Goal: Find specific page/section: Find specific page/section

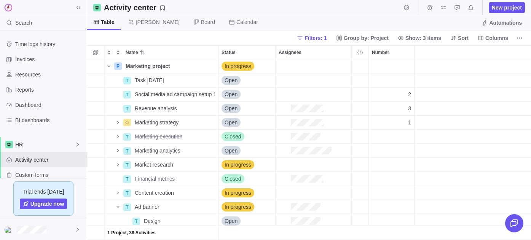
scroll to position [181, 444]
click at [46, 42] on span "Time logs history" at bounding box center [49, 44] width 69 height 8
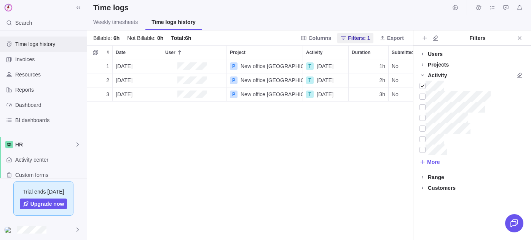
scroll to position [181, 326]
click at [37, 75] on span "Resources" at bounding box center [49, 75] width 69 height 8
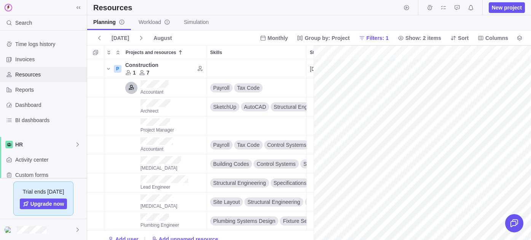
scroll to position [0, 374]
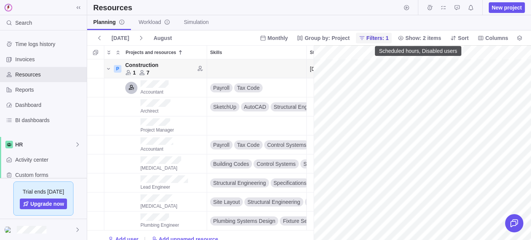
click at [372, 39] on span "Filters: 1" at bounding box center [377, 38] width 22 height 8
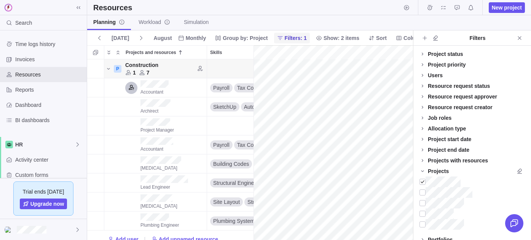
scroll to position [181, 166]
click at [519, 40] on icon "Close" at bounding box center [519, 38] width 6 height 6
